Goal: Communication & Community: Answer question/provide support

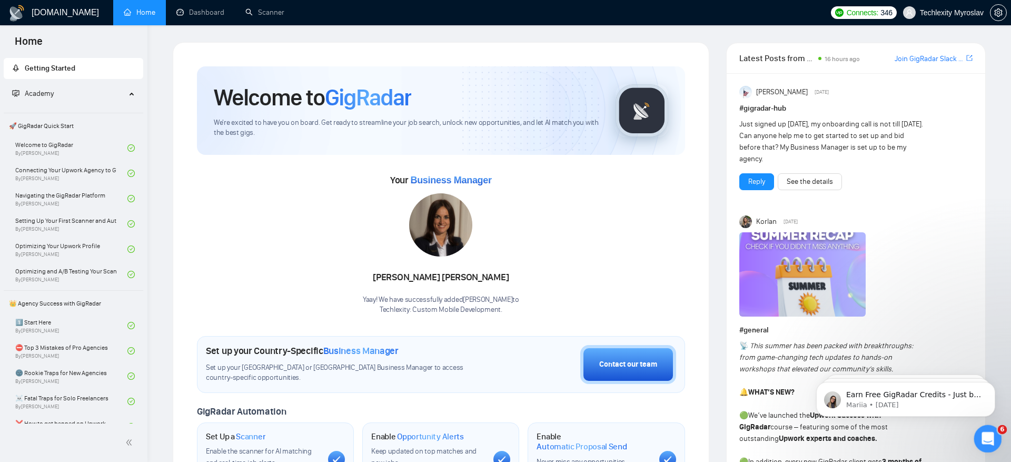
click at [985, 440] on icon "Open Intercom Messenger" at bounding box center [986, 437] width 17 height 17
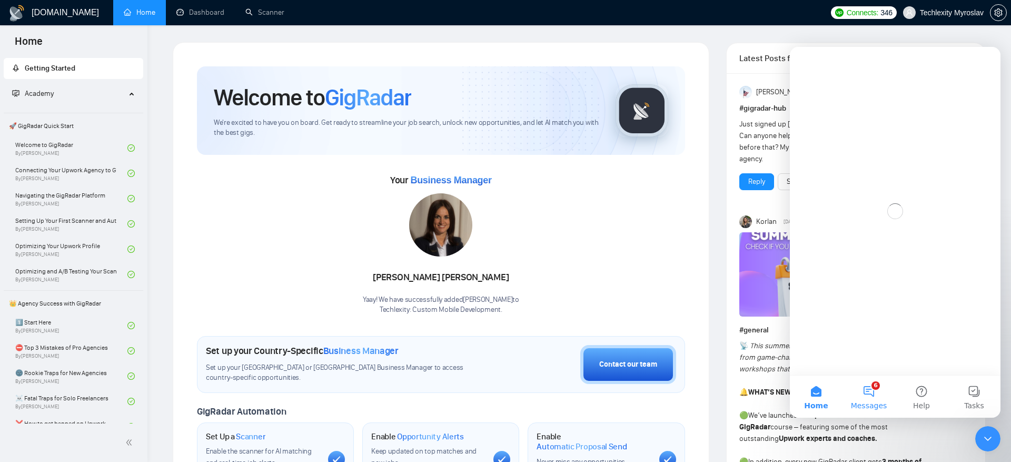
click at [858, 395] on button "6 Messages" at bounding box center [869, 397] width 53 height 42
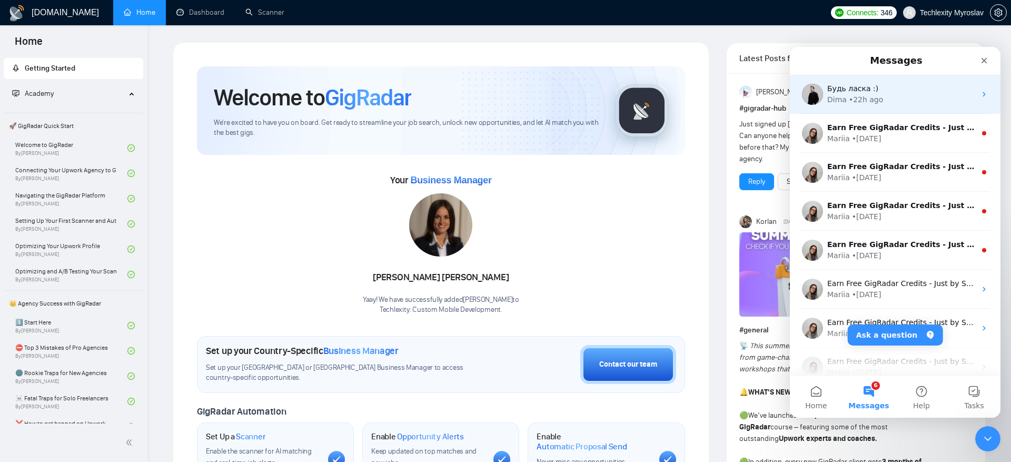
click at [893, 91] on div "Будь ласка :)" at bounding box center [902, 88] width 149 height 11
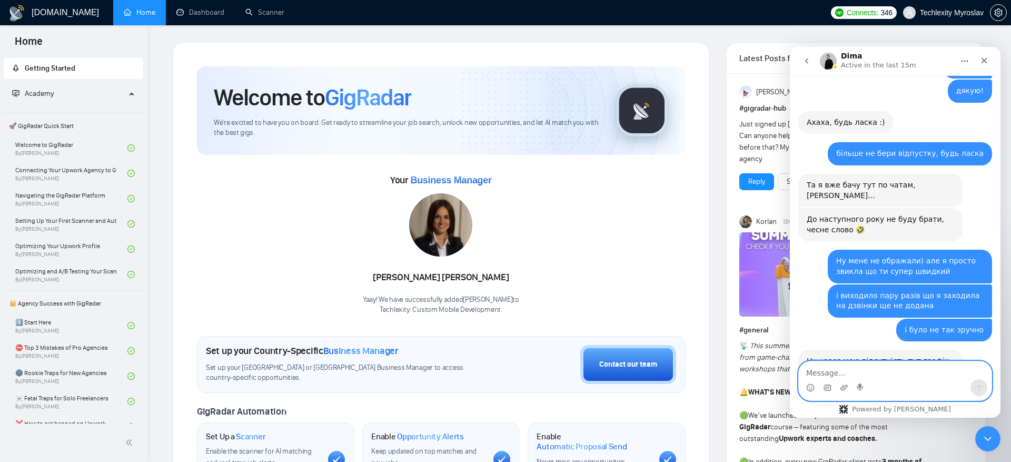
scroll to position [10568, 0]
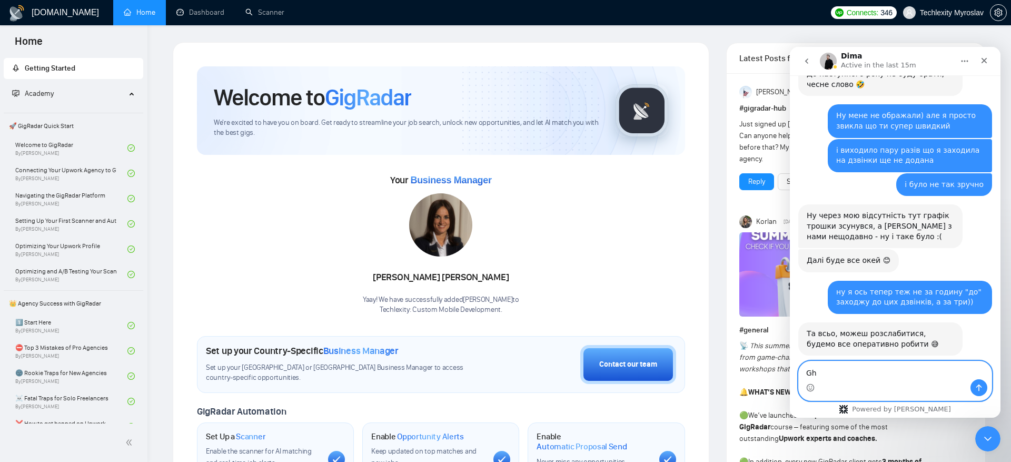
type textarea "G"
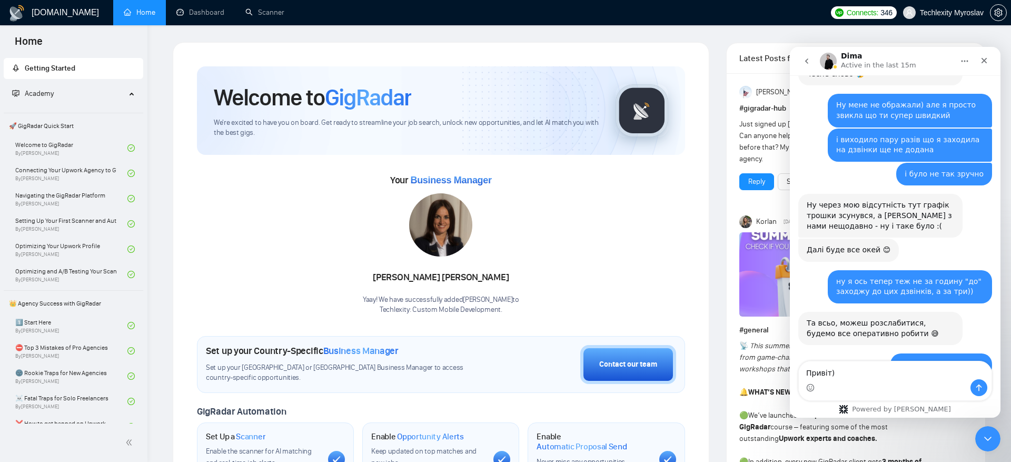
drag, startPoint x: 877, startPoint y: 139, endPoint x: 933, endPoint y: 188, distance: 74.3
copy div "solid solutions solid app maker [DOMAIN_NAME] alpacked techlexity"
click at [853, 372] on textarea "Привіт)" at bounding box center [895, 370] width 193 height 18
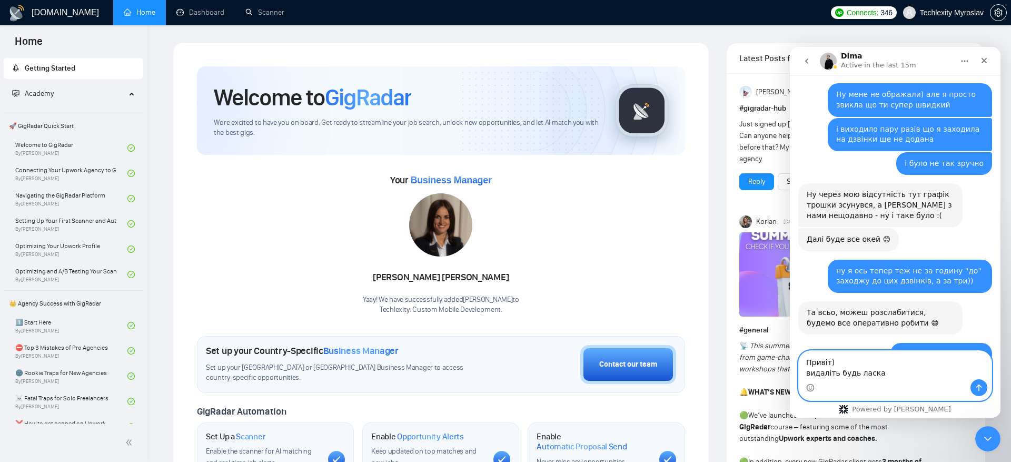
paste textarea "solid solutions solid app maker [DOMAIN_NAME] alpacked techlexity"
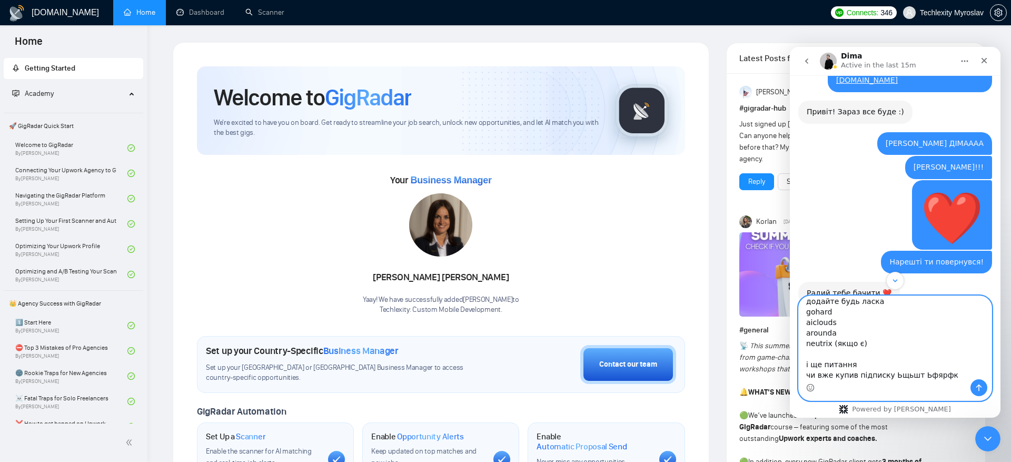
scroll to position [93, 0]
drag, startPoint x: 887, startPoint y: 377, endPoint x: 955, endPoint y: 377, distance: 68.0
click at [955, 377] on textarea "Привіт) видаліть будь ласка solid solutions solid app maker [DOMAIN_NAME] alpac…" at bounding box center [895, 337] width 193 height 83
drag, startPoint x: 856, startPoint y: 375, endPoint x: 785, endPoint y: 375, distance: 70.1
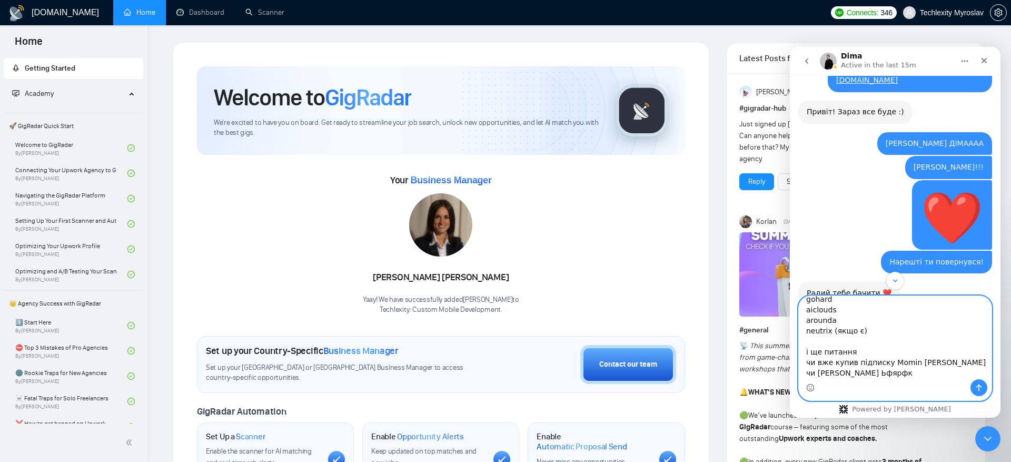
click html "[PERSON_NAME] Active in the last 15m [DATE] Hey there! 👋 How can I assist you […"
type textarea "Привіт) видаліть будь ласка solid solutions solid app maker [DOMAIN_NAME] alpac…"
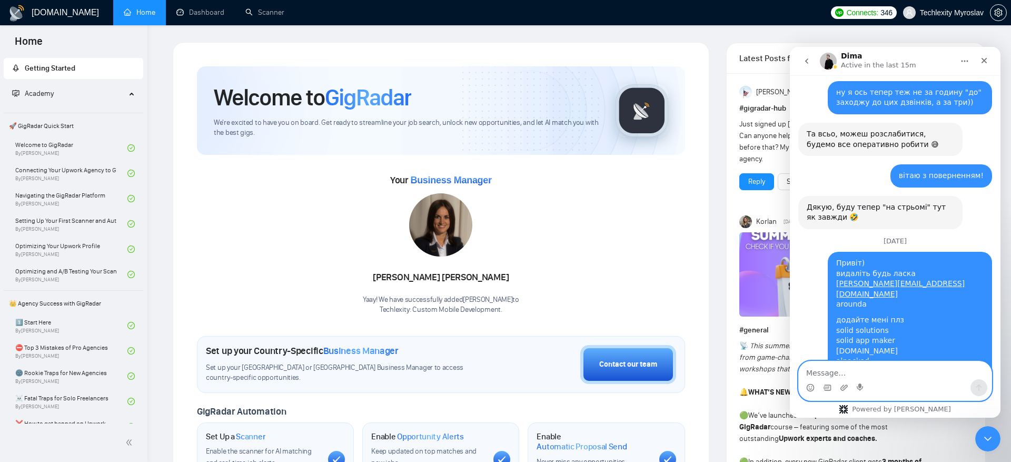
scroll to position [10793, 0]
